Goal: Information Seeking & Learning: Learn about a topic

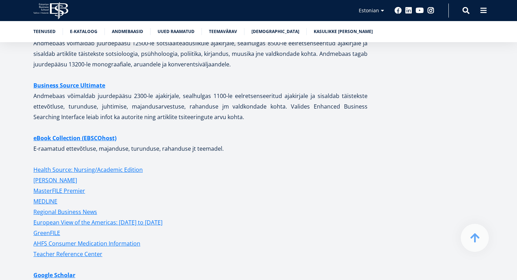
scroll to position [1573, 0]
click at [82, 135] on strong "eBook Collection (EBSCOhost)" at bounding box center [74, 139] width 83 height 8
click at [83, 135] on strong "eBook Collection (EBSCOhost)" at bounding box center [74, 139] width 83 height 8
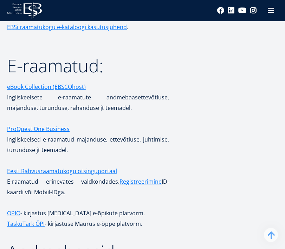
scroll to position [1505, 0]
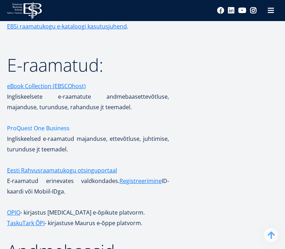
click at [59, 123] on link "ProQuest One Business" at bounding box center [38, 128] width 63 height 11
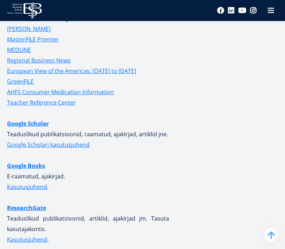
scroll to position [2224, 0]
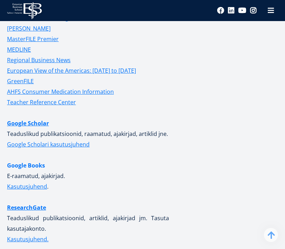
click at [33, 160] on link "Google Books" at bounding box center [26, 165] width 38 height 11
click at [32, 118] on link "Google Scholar" at bounding box center [28, 123] width 42 height 11
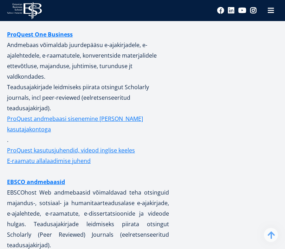
scroll to position [1728, 0]
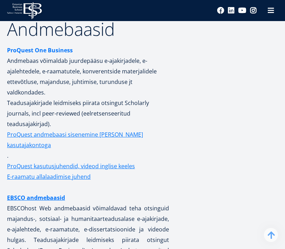
click at [29, 46] on strong "ProQuest One Business" at bounding box center [40, 50] width 66 height 8
